Goal: Information Seeking & Learning: Learn about a topic

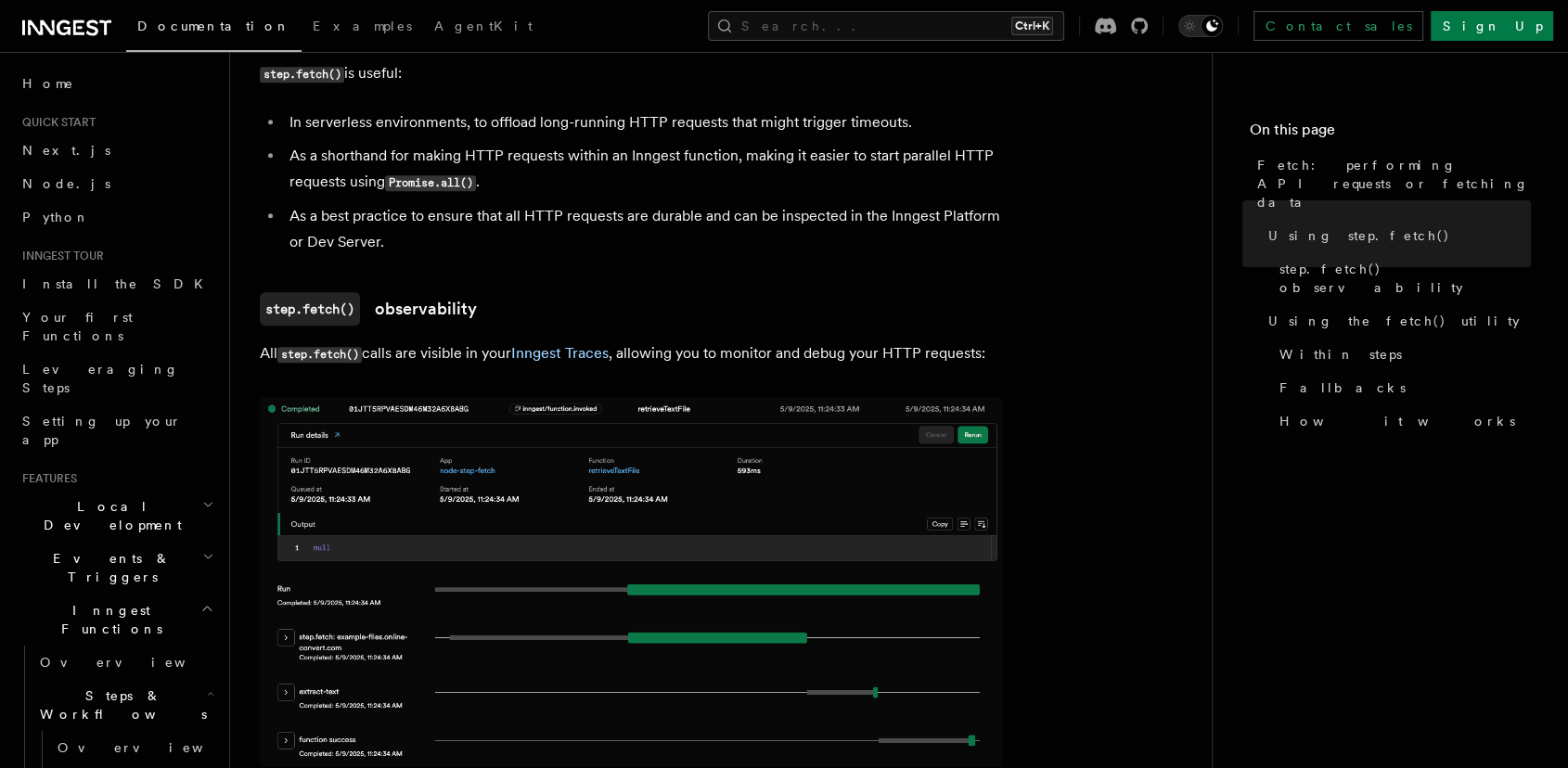
click at [1031, 0] on div "Documentation Examples AgentKit Search... Ctrl+K Contact sales Sign Up" at bounding box center [784, 26] width 1568 height 52
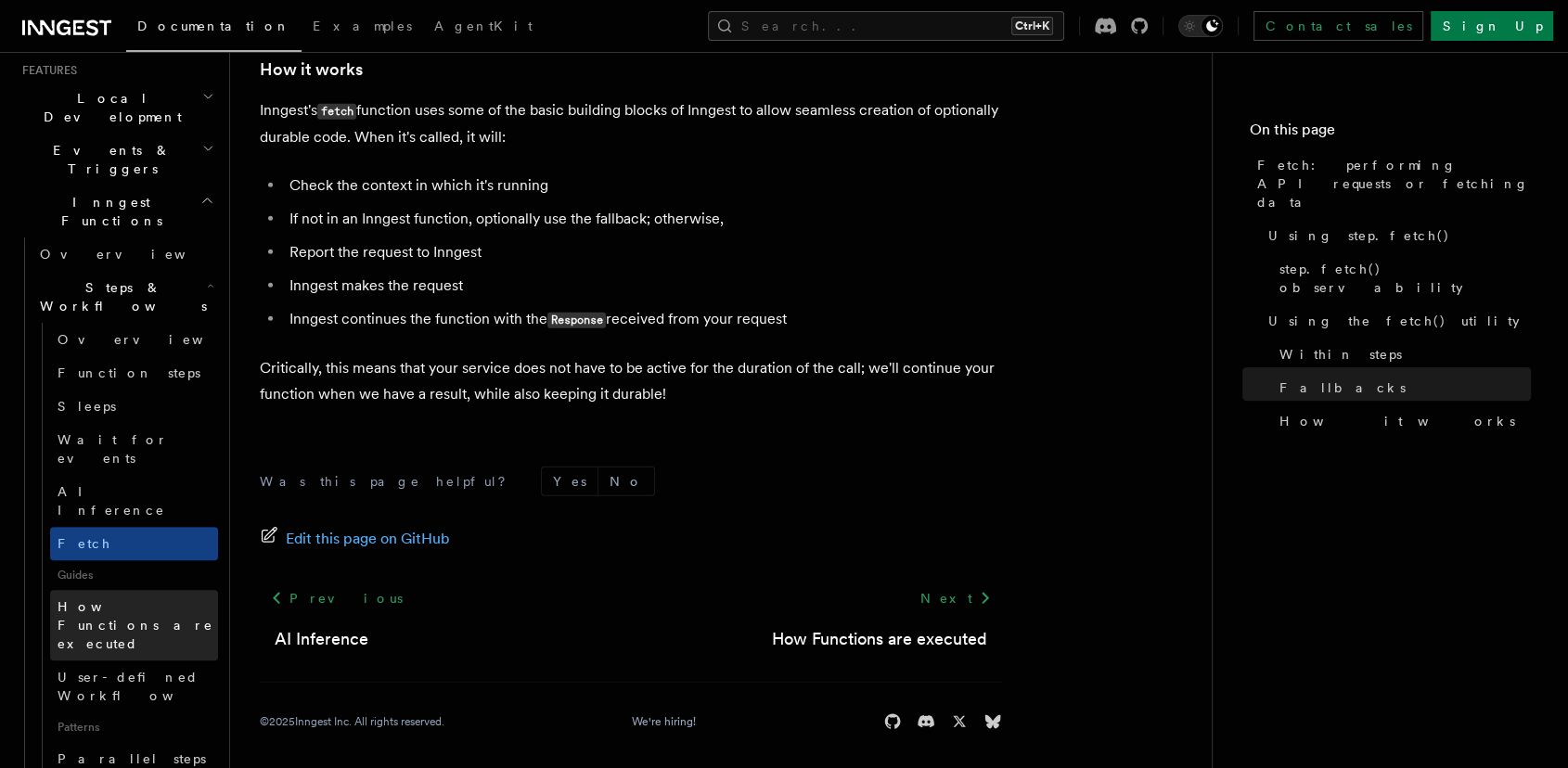
scroll to position [412, 0]
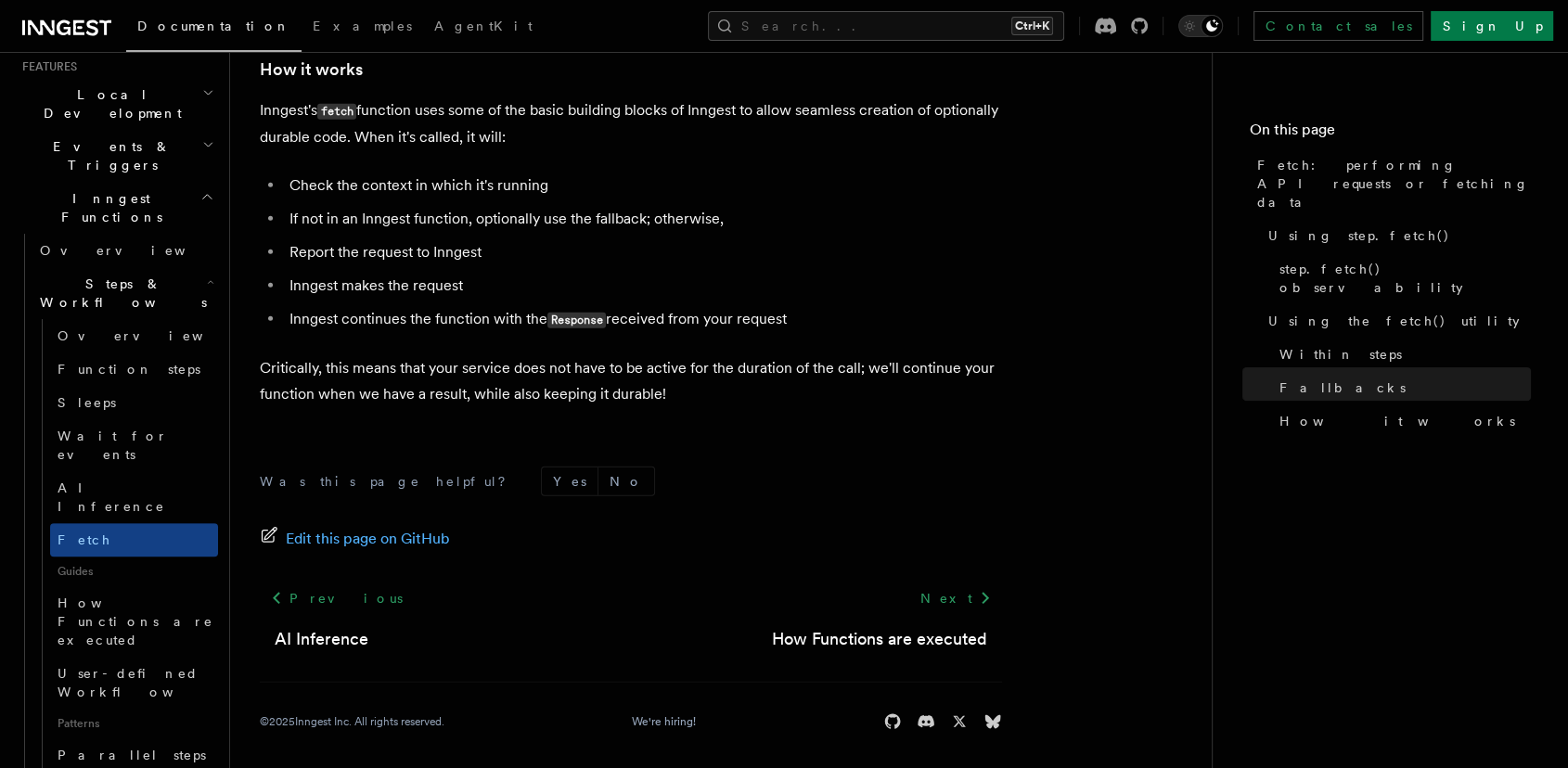
click at [940, 356] on p "Critically, this means that your service does not have to be active for the dur…" at bounding box center [630, 381] width 742 height 52
click at [963, 440] on div "Was this page helpful? Yes No Edit this page on GitHub Previous AI Inference Ne…" at bounding box center [630, 602] width 742 height 346
click at [812, 355] on p "Critically, this means that your service does not have to be active for the dur…" at bounding box center [630, 381] width 742 height 52
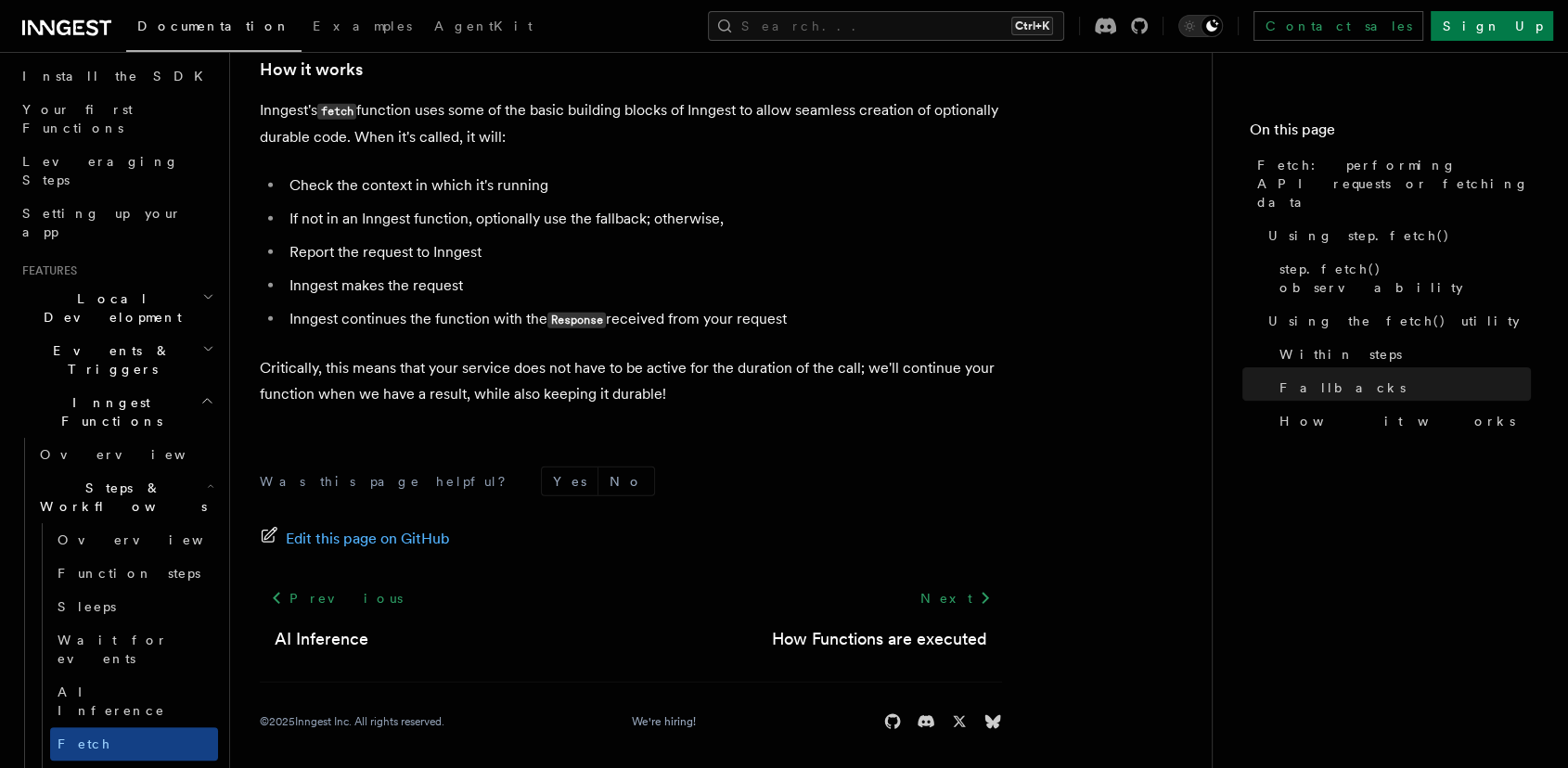
scroll to position [206, 0]
click at [206, 480] on icon "button" at bounding box center [210, 487] width 8 height 14
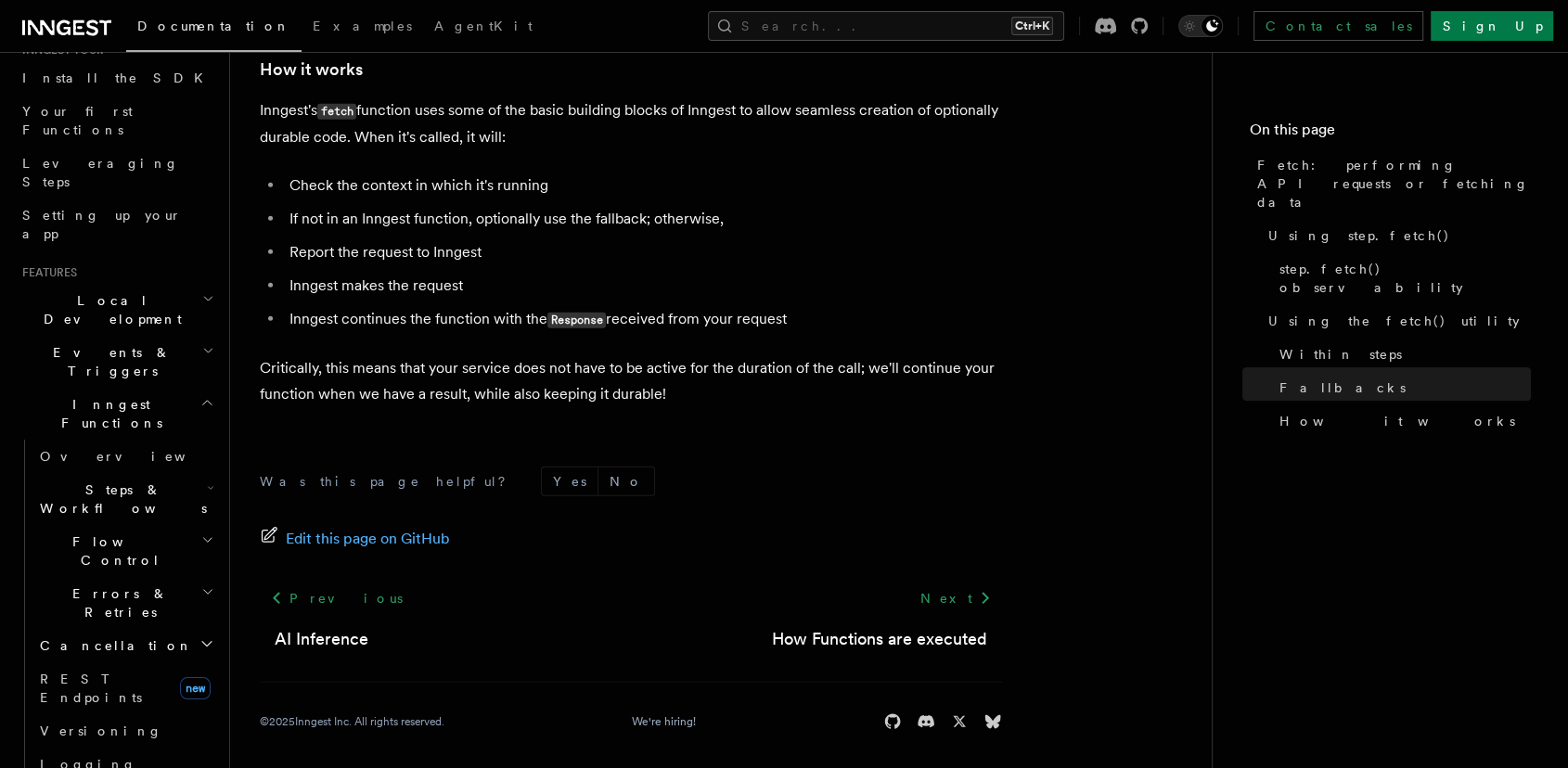
click at [202, 533] on icon "button" at bounding box center [207, 539] width 13 height 14
click at [185, 577] on h2 "Errors & Retries" at bounding box center [125, 603] width 185 height 52
click at [193, 629] on h2 "Cancellation" at bounding box center [125, 645] width 185 height 34
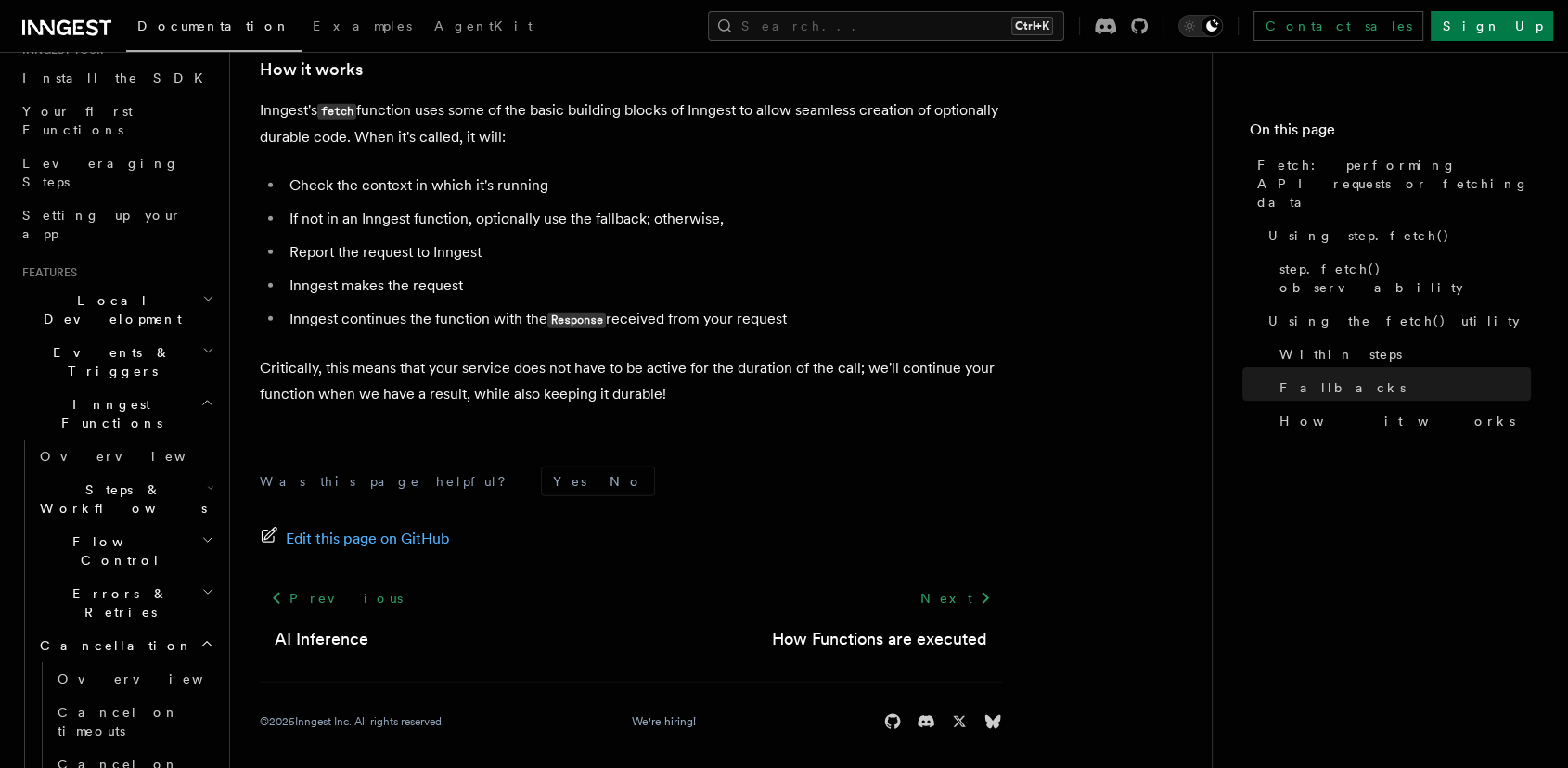
click at [193, 629] on h2 "Cancellation" at bounding box center [125, 645] width 185 height 34
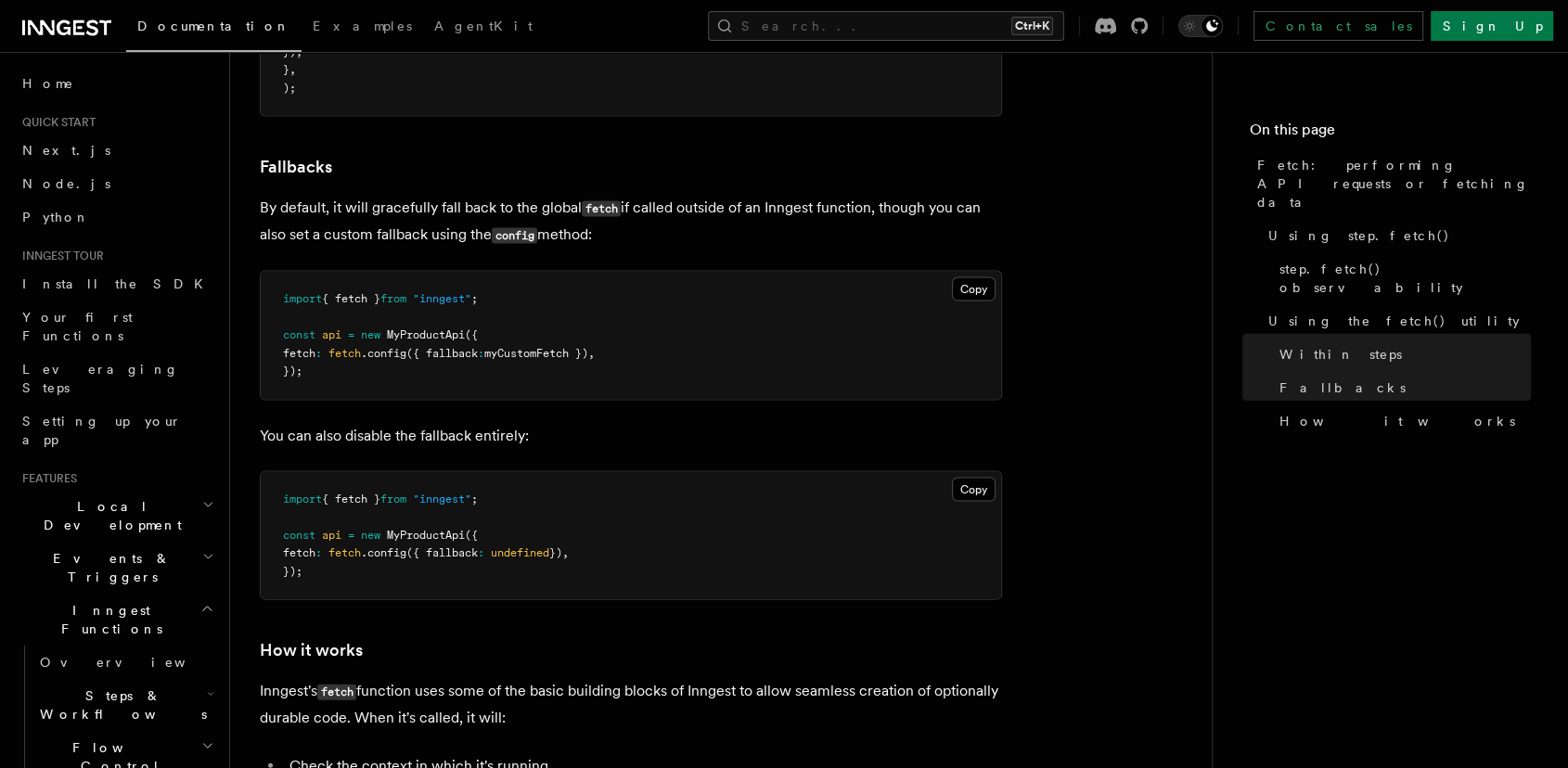
scroll to position [3822, 0]
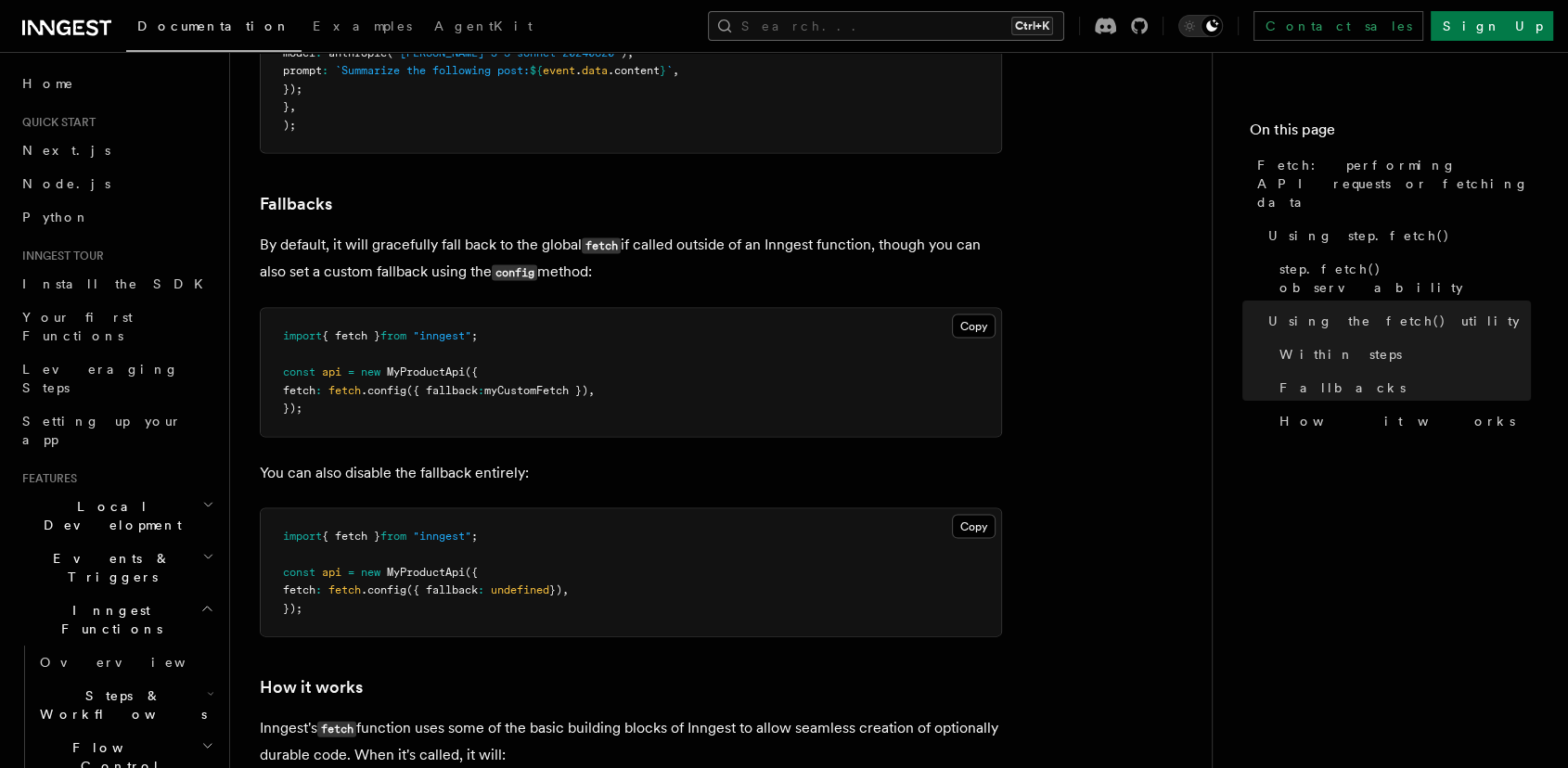
click at [902, 16] on button "Search... Ctrl+K" at bounding box center [886, 26] width 356 height 30
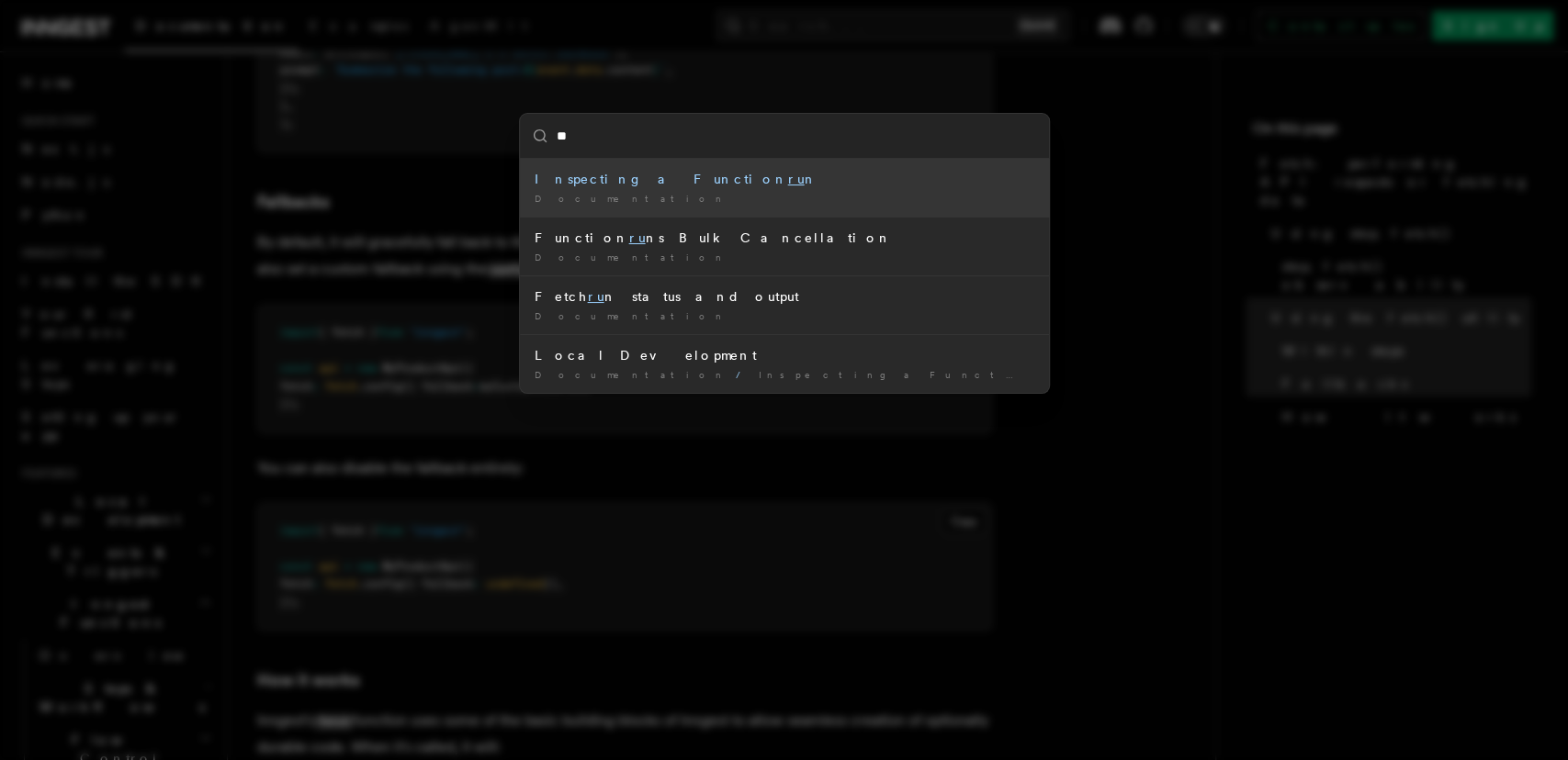
type input "***"
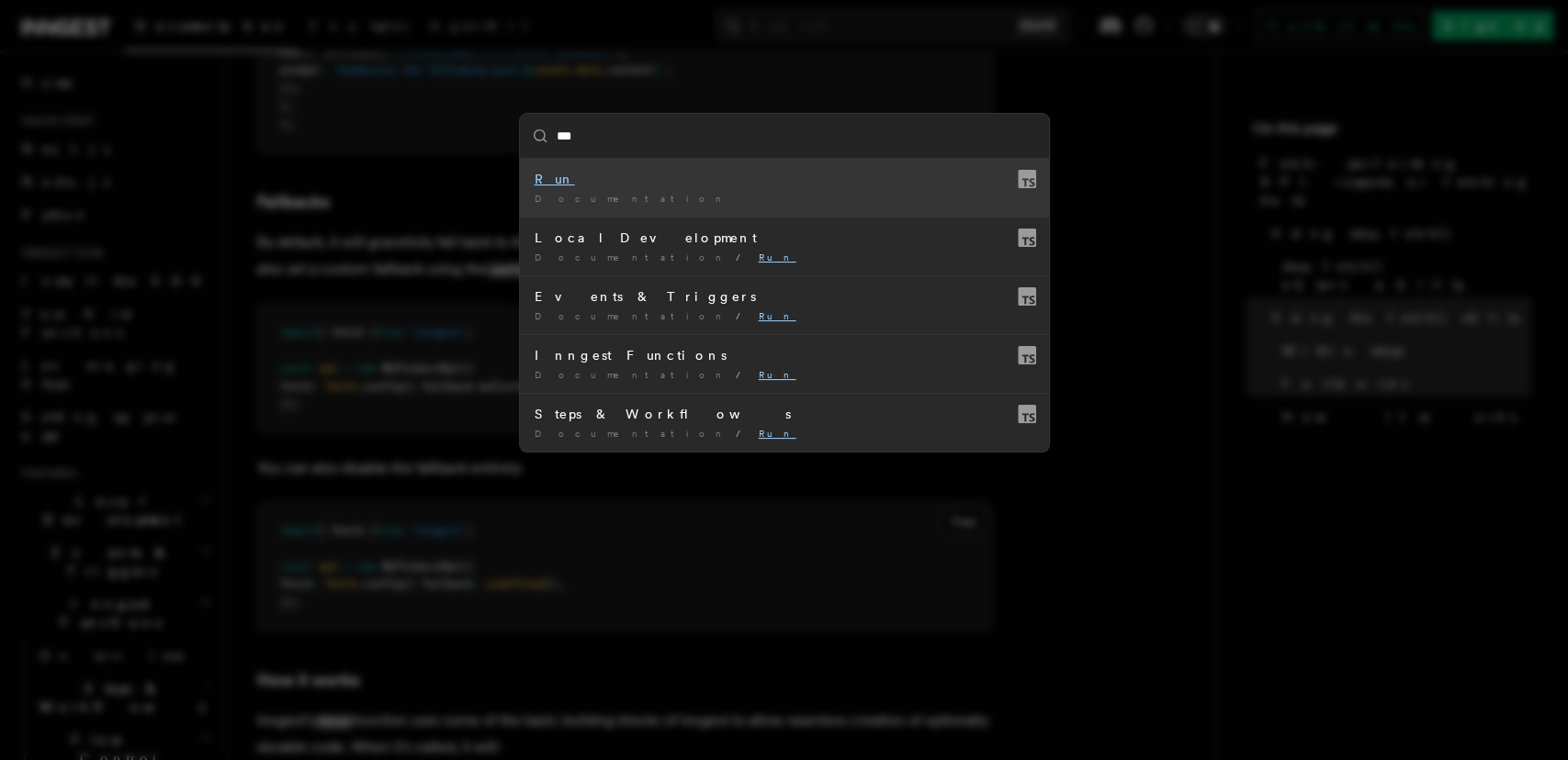
click at [709, 193] on div "Documentation /" at bounding box center [784, 199] width 499 height 13
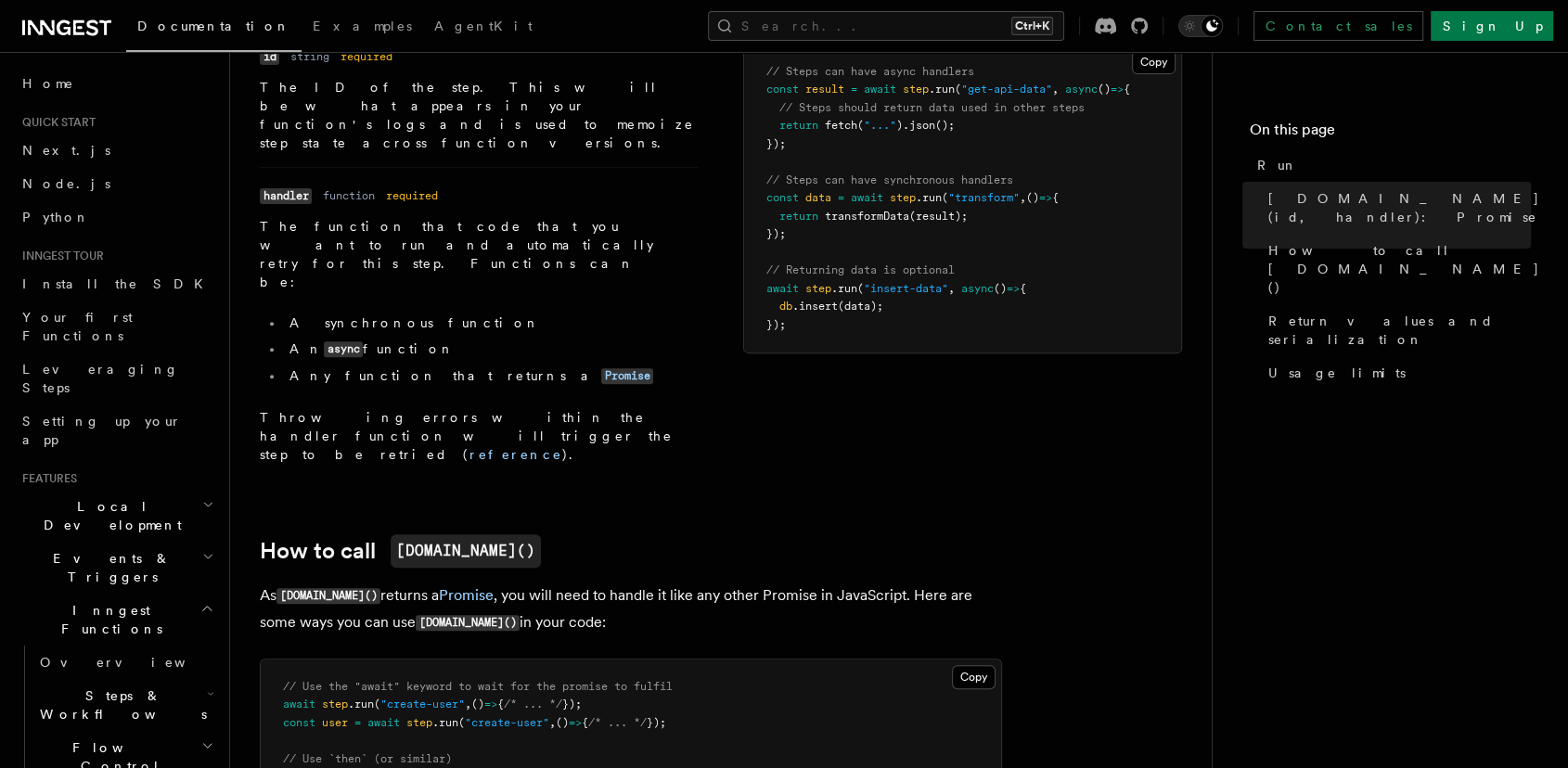
scroll to position [445, 0]
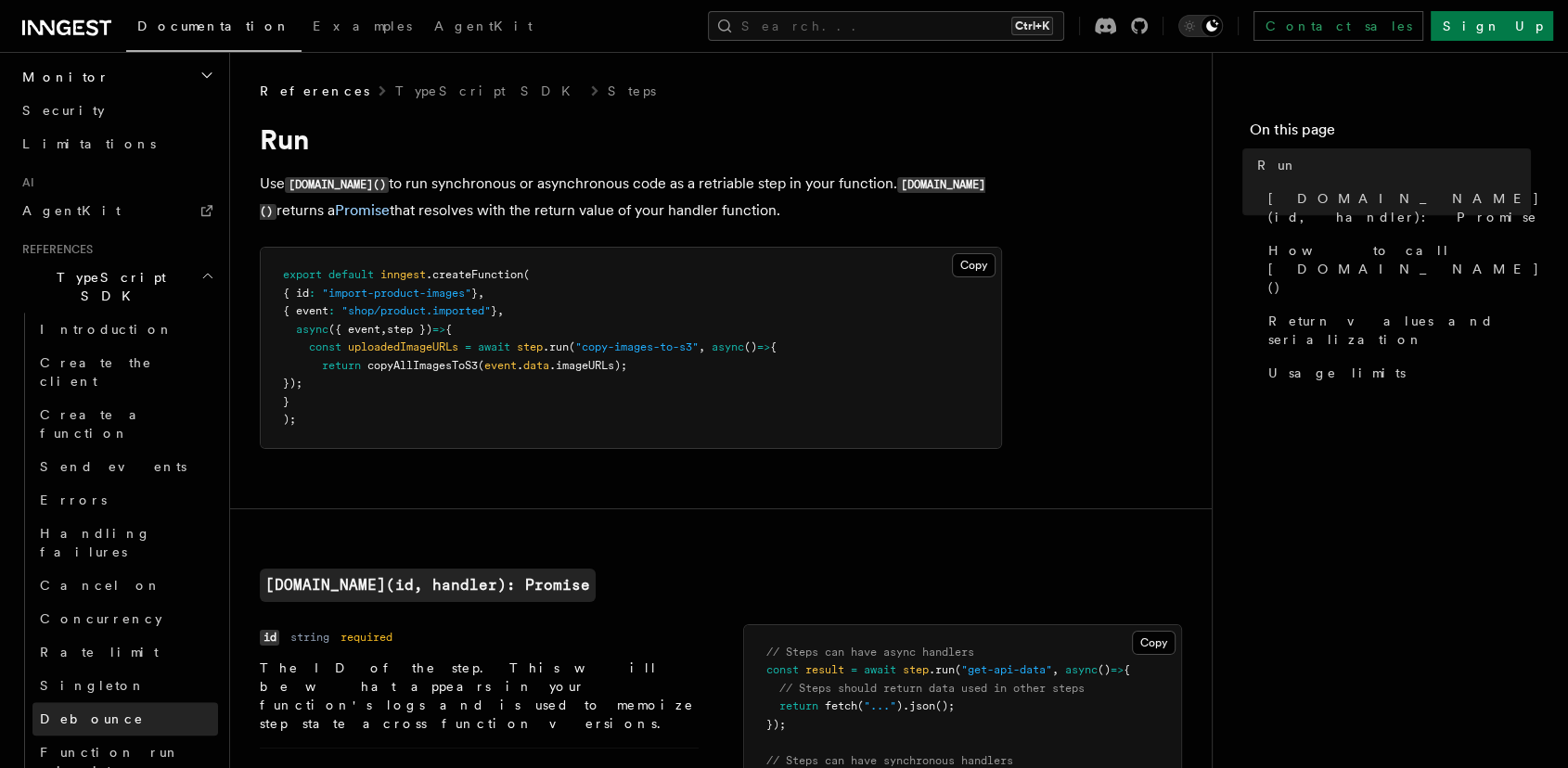
scroll to position [1348, 0]
